Goal: Communication & Community: Answer question/provide support

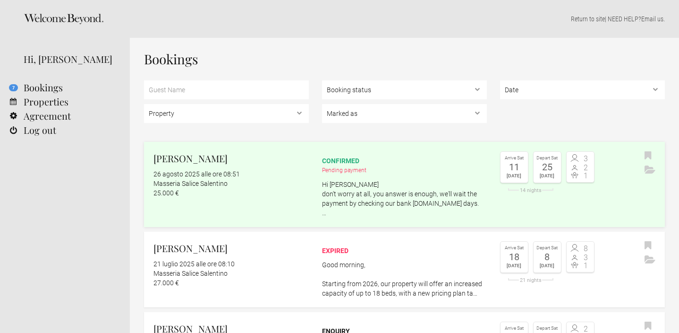
click at [368, 191] on p "Hi Lindsay don't worry at all, you answer is enough, we'll wait the payment by …" at bounding box center [404, 199] width 165 height 38
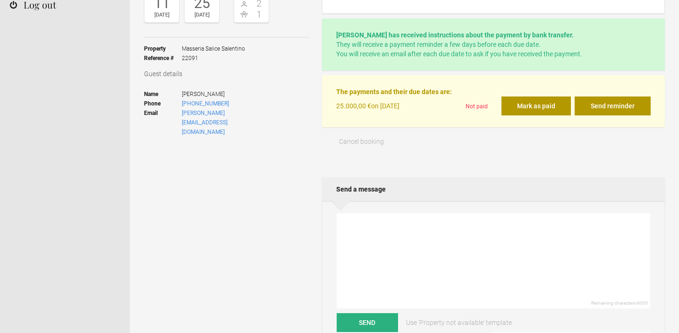
scroll to position [129, 0]
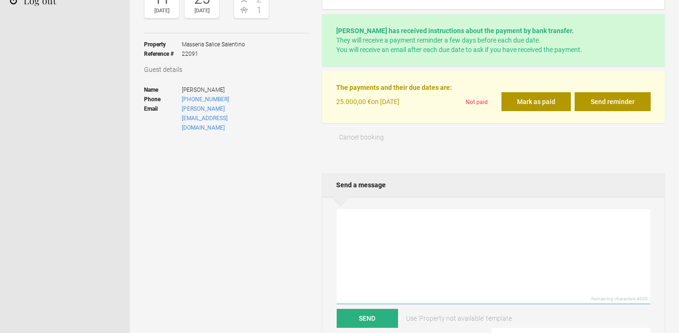
click at [364, 228] on textarea at bounding box center [494, 256] width 314 height 95
type textarea "D"
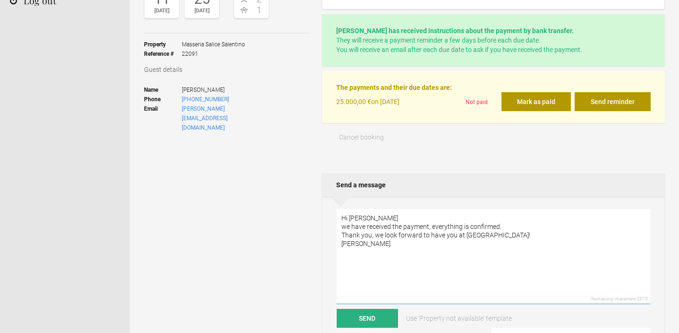
click at [511, 226] on textarea "Hi [PERSON_NAME] we have received the payment, everything is confirmed. Thank y…" at bounding box center [494, 256] width 314 height 95
click at [341, 226] on textarea "Hi [PERSON_NAME] we have received the payment, everything is confirmed. Thank y…" at bounding box center [494, 256] width 314 height 95
type textarea "Hi [PERSON_NAME] just to let you know that we have received the payment, everyt…"
click at [374, 320] on button "Send" at bounding box center [367, 318] width 61 height 19
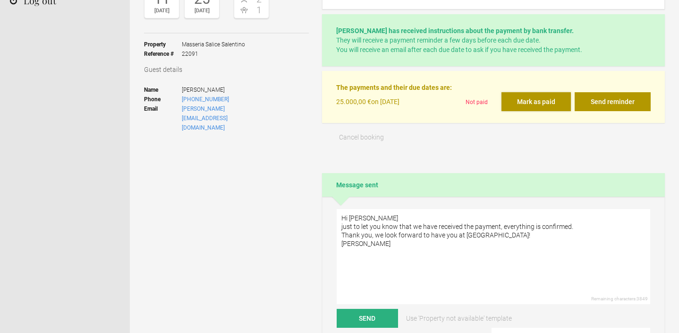
click at [541, 104] on button "Mark as paid" at bounding box center [536, 101] width 69 height 19
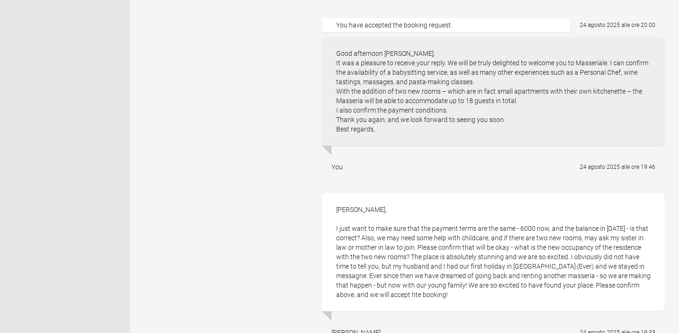
scroll to position [1388, 0]
